Goal: Task Accomplishment & Management: Use online tool/utility

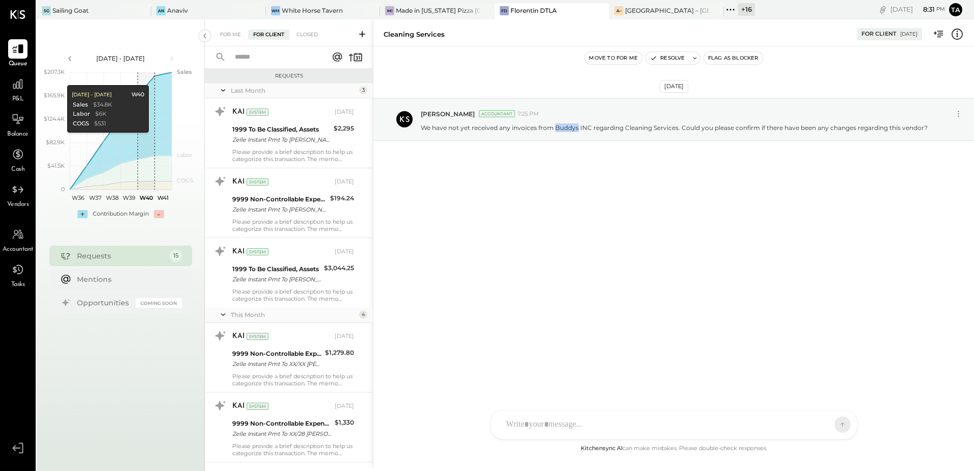
scroll to position [720, 0]
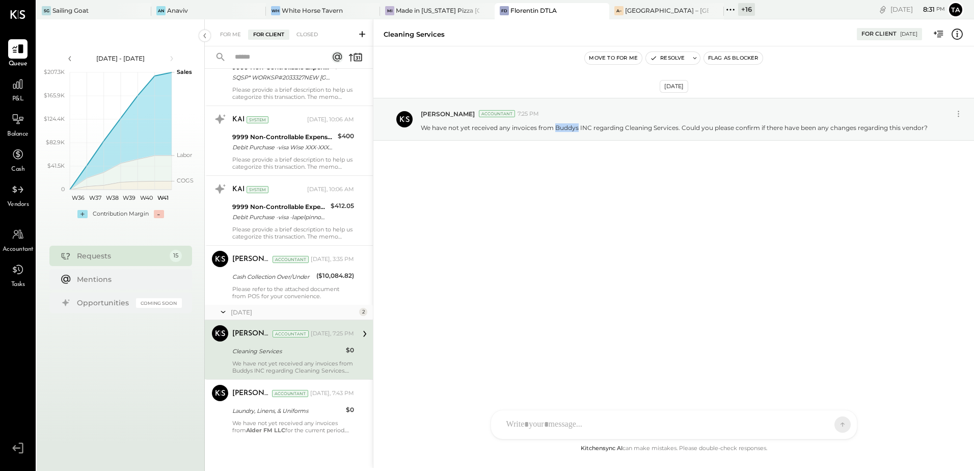
click at [17, 131] on span "Balance" at bounding box center [17, 134] width 21 height 9
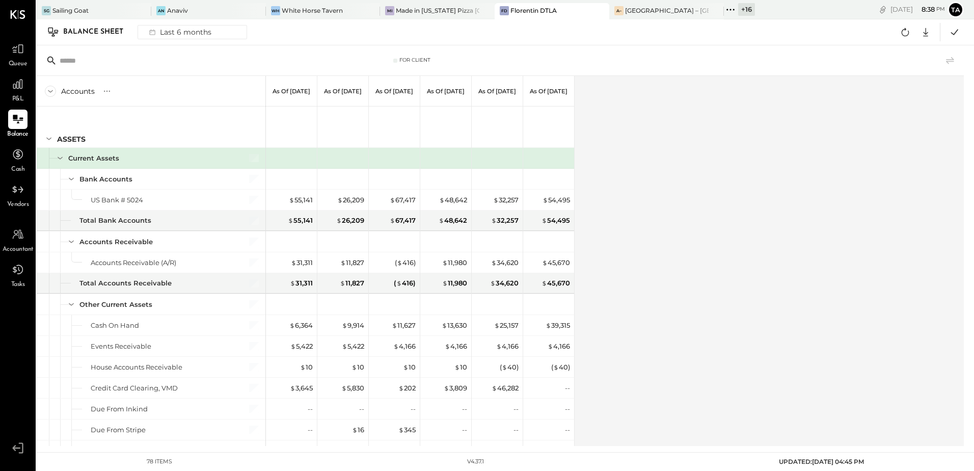
click at [656, 279] on div "Accounts S GL As of [DATE] As of [DATE] As of [DATE] As of [DATE] As of [DATE] …" at bounding box center [501, 261] width 929 height 370
drag, startPoint x: 734, startPoint y: 280, endPoint x: 742, endPoint y: 263, distance: 19.1
click at [734, 280] on div "Accounts S GL As of [DATE] As of [DATE] As of [DATE] As of [DATE] As of [DATE] …" at bounding box center [501, 261] width 929 height 370
click at [903, 31] on icon at bounding box center [906, 32] width 8 height 8
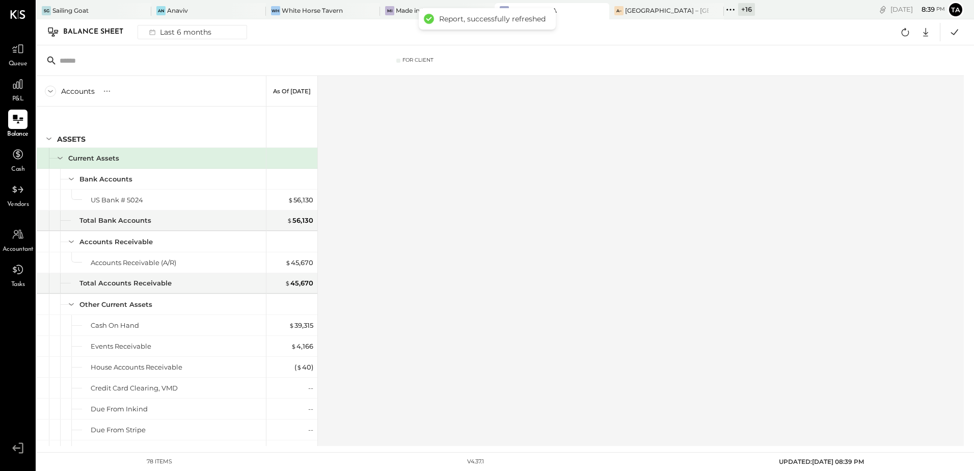
drag, startPoint x: 19, startPoint y: 87, endPoint x: 32, endPoint y: 93, distance: 13.9
click at [19, 87] on icon at bounding box center [18, 84] width 12 height 12
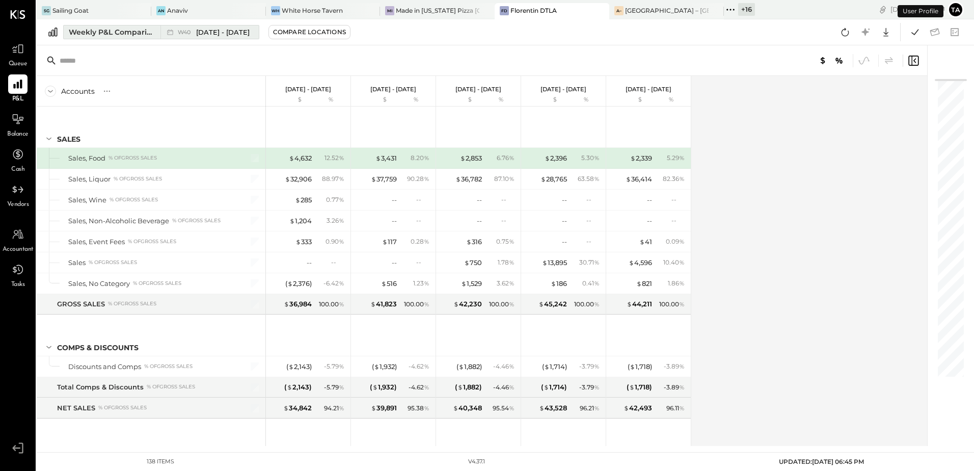
click at [211, 31] on span "[DATE] - [DATE]" at bounding box center [222, 33] width 53 height 10
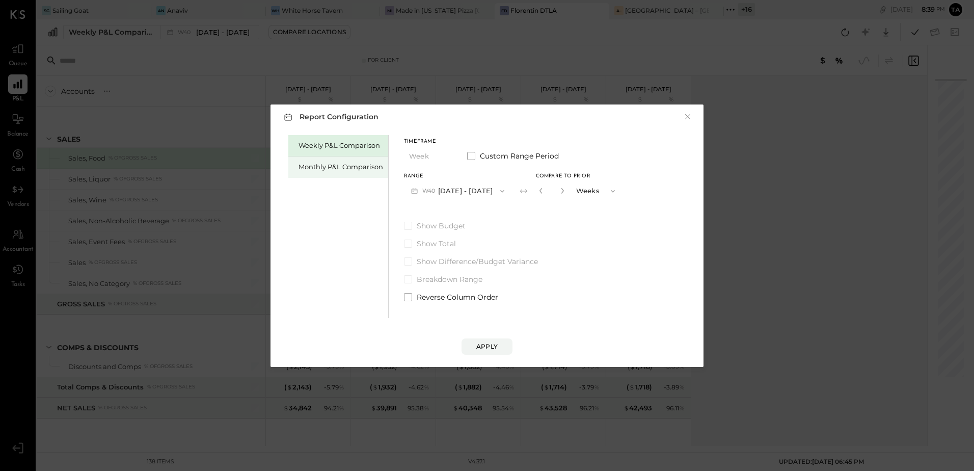
click at [325, 164] on div "Monthly P&L Comparison" at bounding box center [341, 167] width 85 height 10
drag, startPoint x: 327, startPoint y: 164, endPoint x: 439, endPoint y: 195, distance: 116.4
click at [439, 195] on button "M10 [DATE] - [DATE]" at bounding box center [457, 190] width 106 height 19
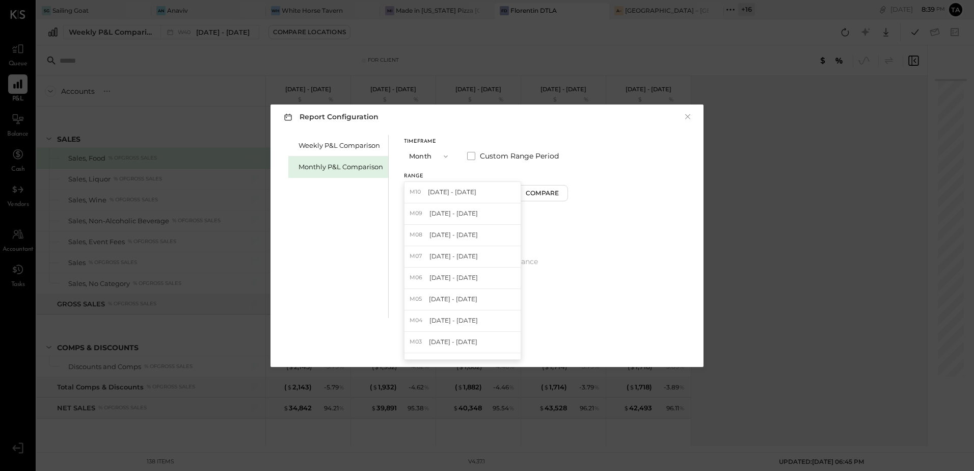
click at [438, 219] on div "M09 [DATE] - [DATE]" at bounding box center [462, 213] width 116 height 21
click at [480, 350] on div "Apply" at bounding box center [486, 346] width 21 height 9
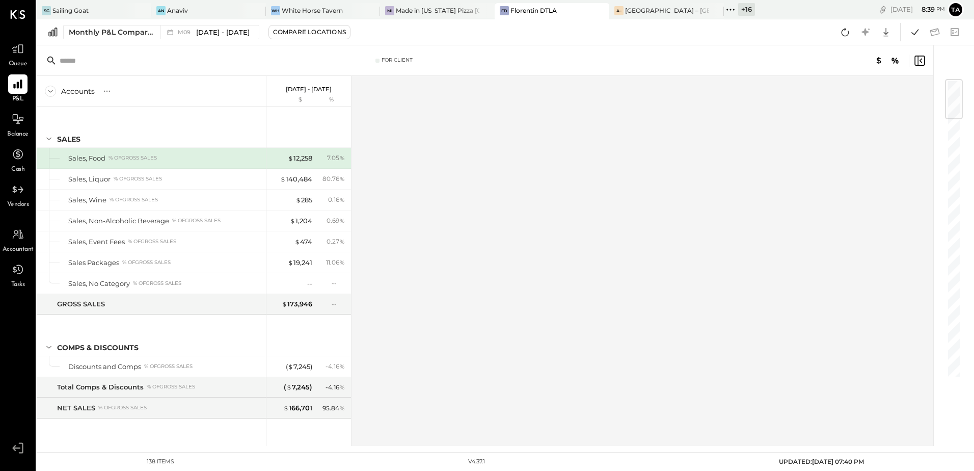
click at [781, 381] on div "Accounts S % GL [DATE] - [DATE] $ % SALES Sales, Food % of GROSS SALES Sales, L…" at bounding box center [486, 261] width 898 height 370
click at [844, 37] on icon at bounding box center [845, 31] width 13 height 13
click at [912, 33] on icon at bounding box center [914, 32] width 7 height 6
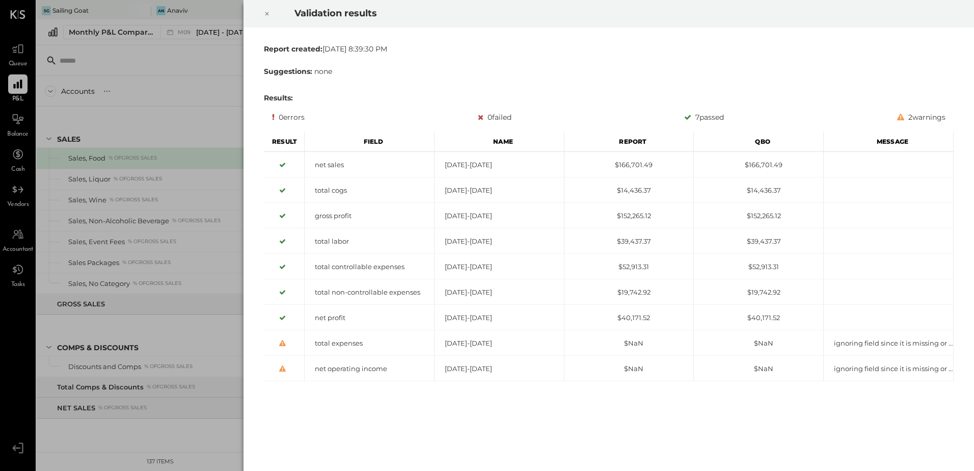
click at [269, 16] on icon at bounding box center [267, 14] width 6 height 12
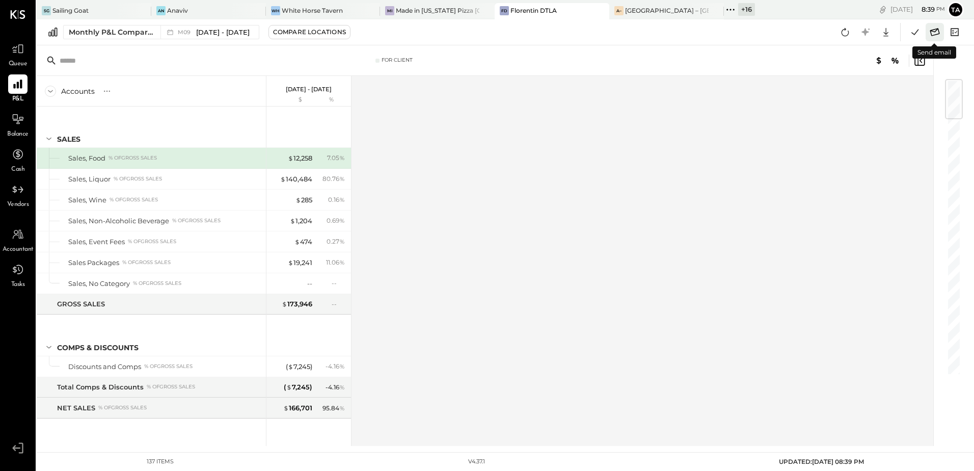
click at [935, 34] on icon at bounding box center [934, 31] width 13 height 13
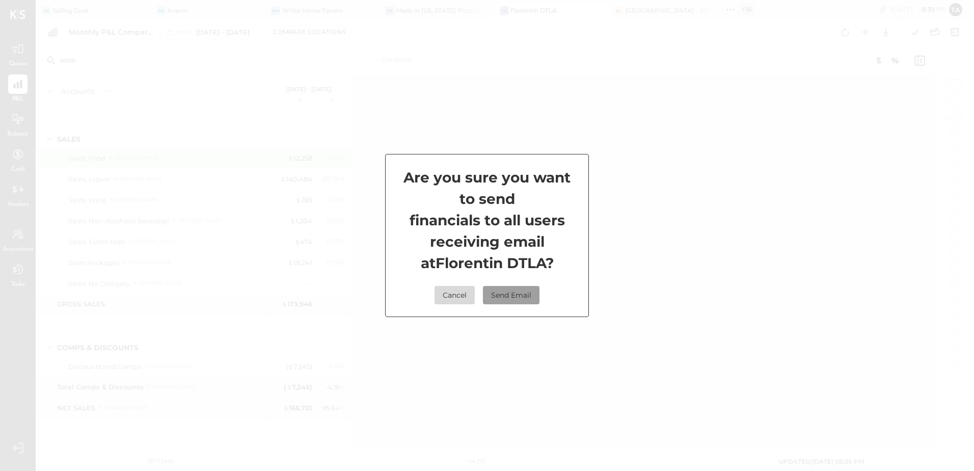
click at [501, 299] on button "Send Email" at bounding box center [511, 295] width 57 height 18
